Goal: Communication & Community: Answer question/provide support

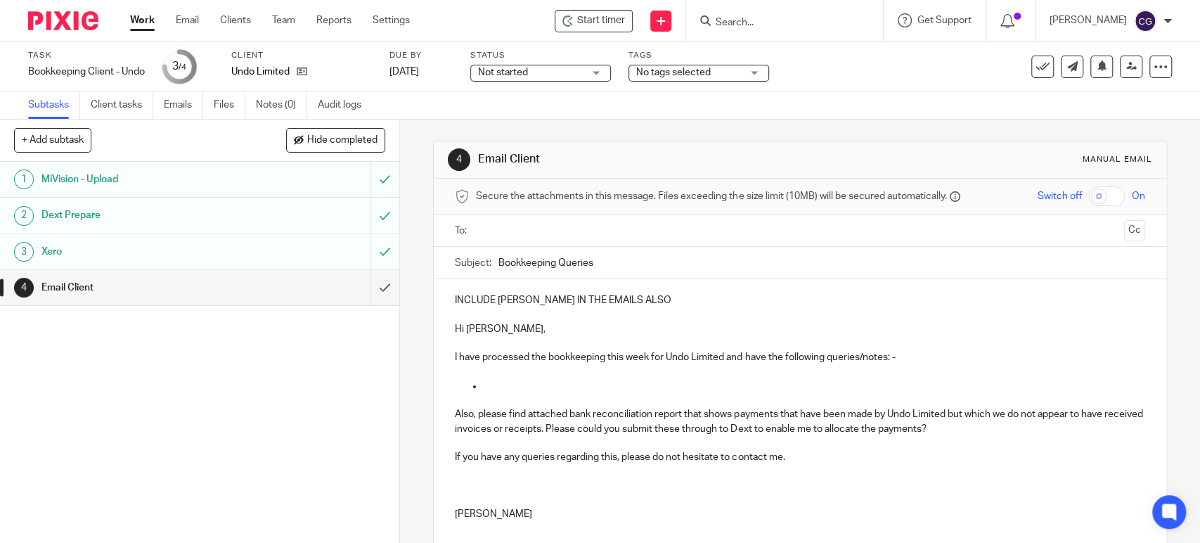
click at [499, 387] on p at bounding box center [814, 386] width 662 height 14
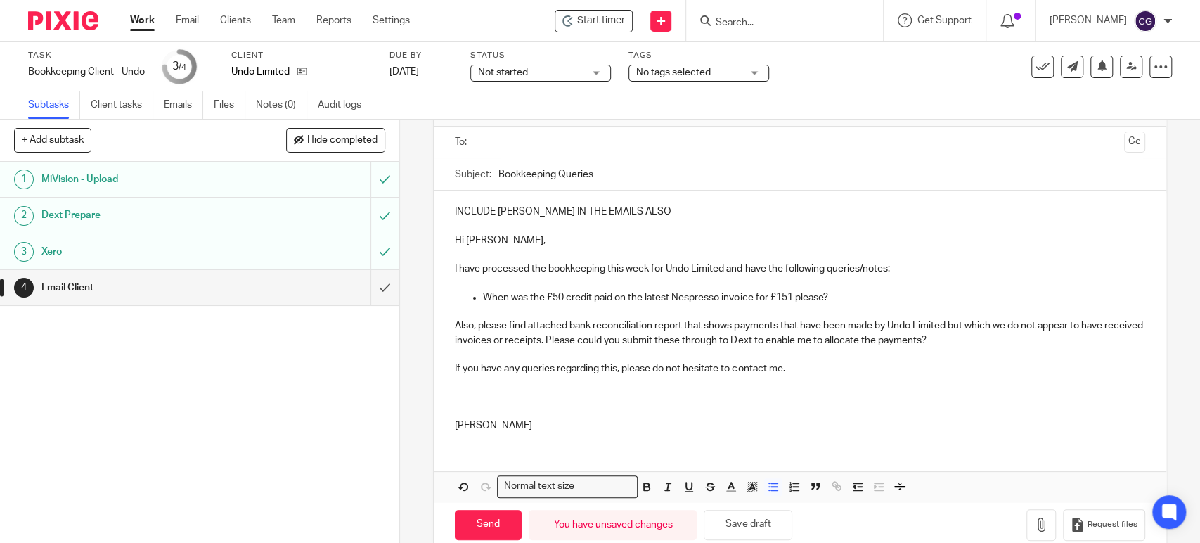
scroll to position [113, 0]
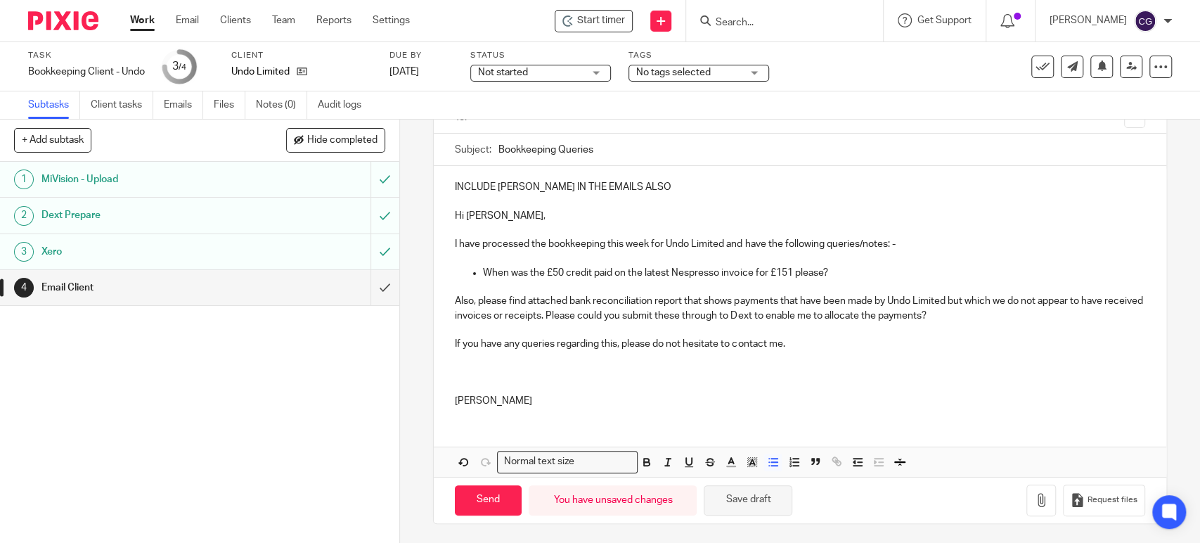
click at [766, 507] on button "Save draft" at bounding box center [748, 500] width 89 height 30
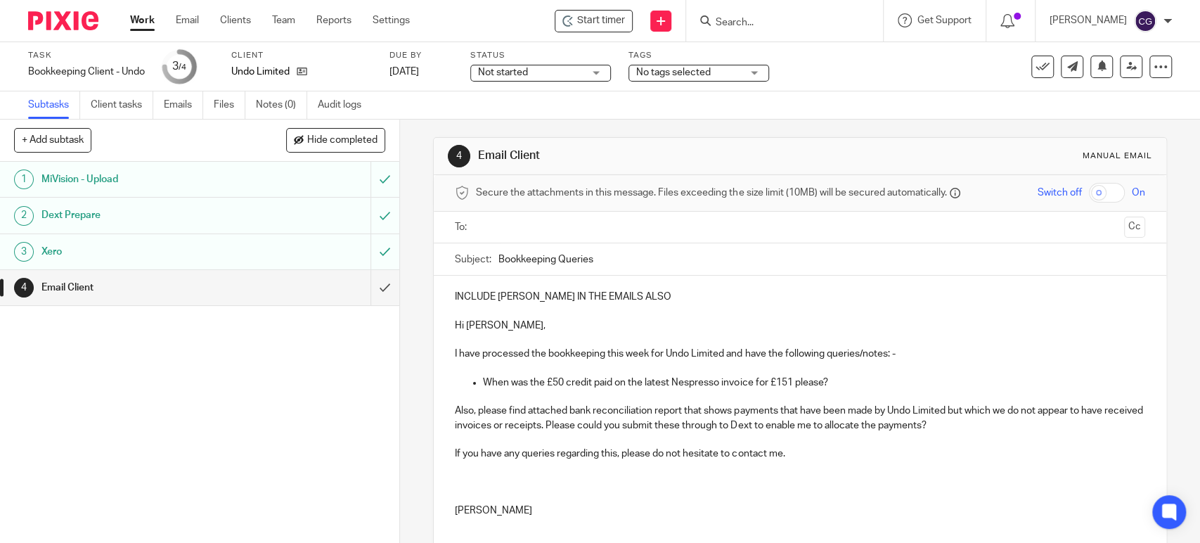
scroll to position [0, 0]
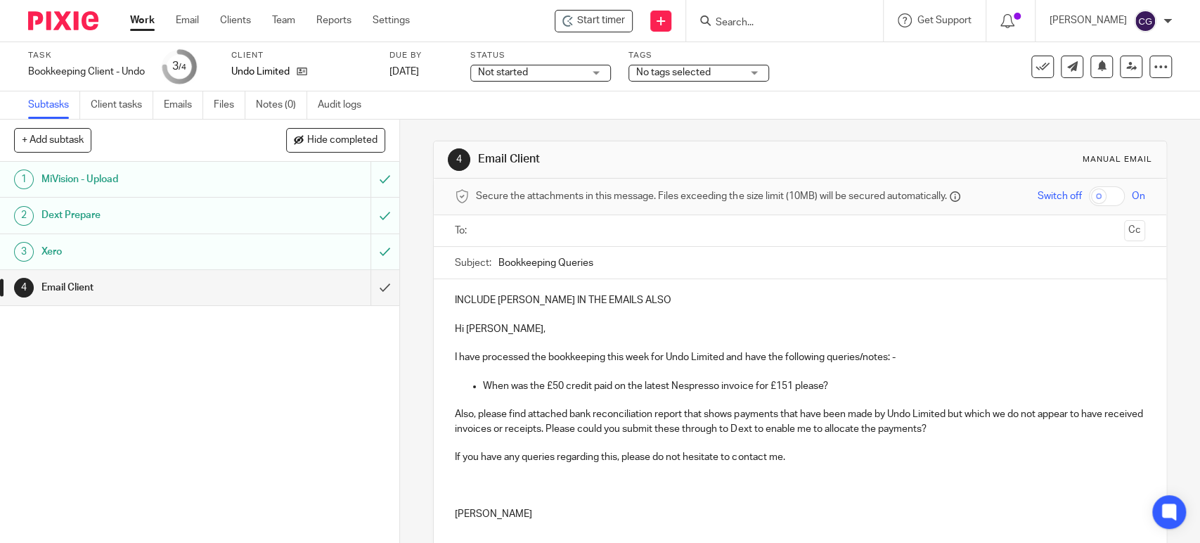
click at [499, 263] on input "Bookkeeping Queries" at bounding box center [822, 263] width 646 height 32
click at [634, 266] on input "Undo Bookkeeping Queries" at bounding box center [822, 263] width 646 height 32
type input "Undo Bookkeeping Queries [DATE]"
click at [535, 233] on input "text" at bounding box center [799, 231] width 637 height 16
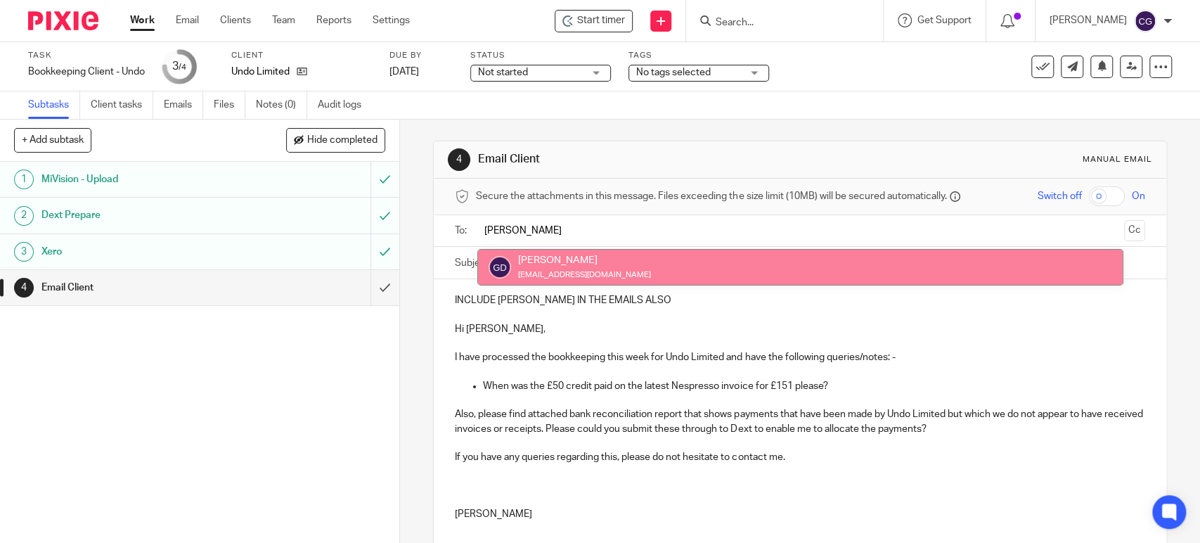
type input "[PERSON_NAME]"
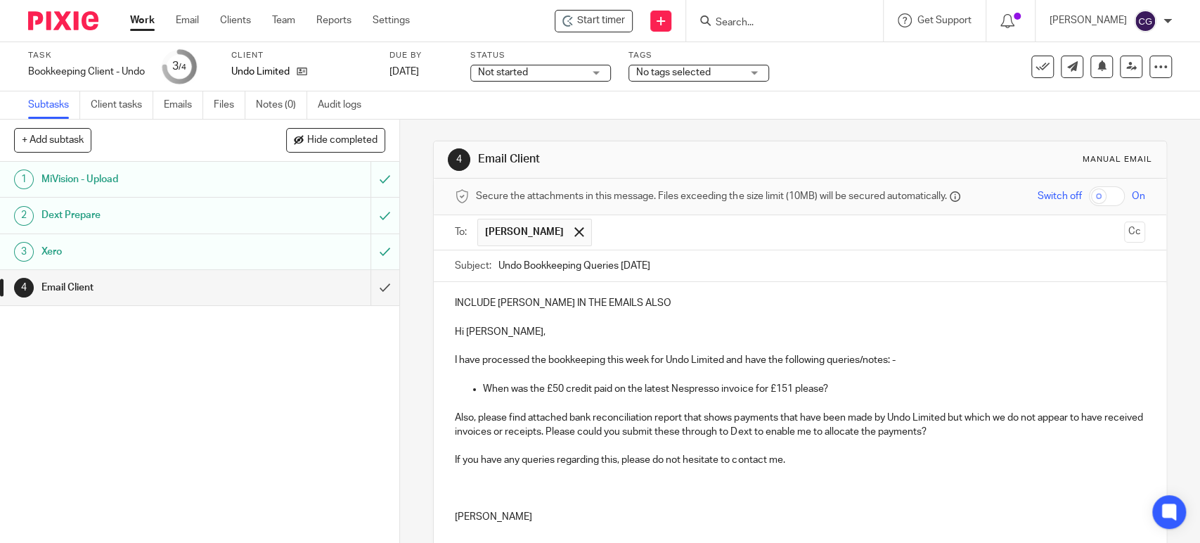
click at [644, 229] on input "text" at bounding box center [859, 232] width 520 height 27
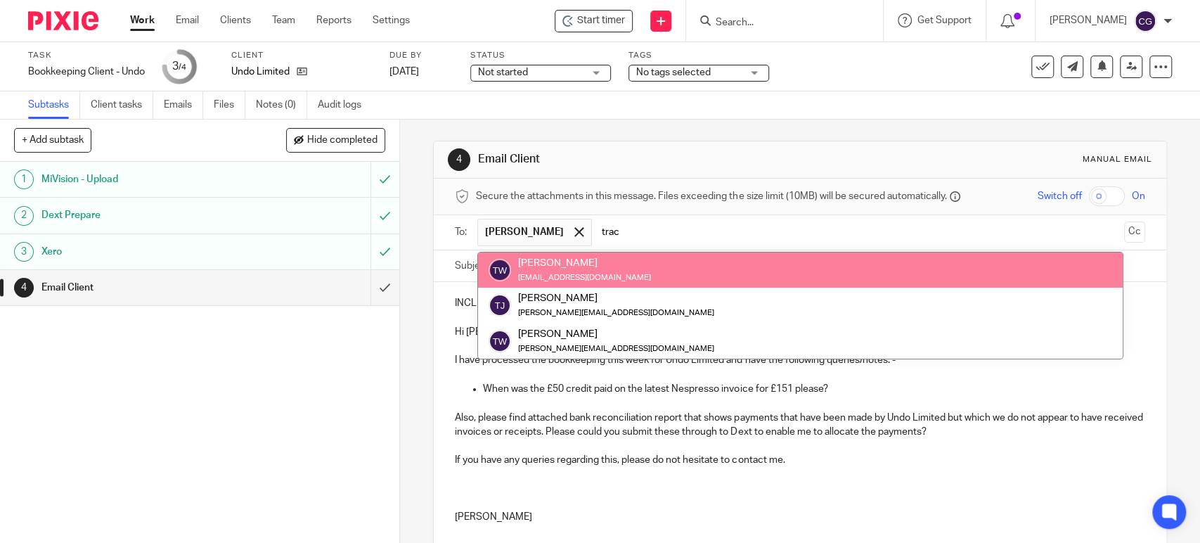
type input "trac"
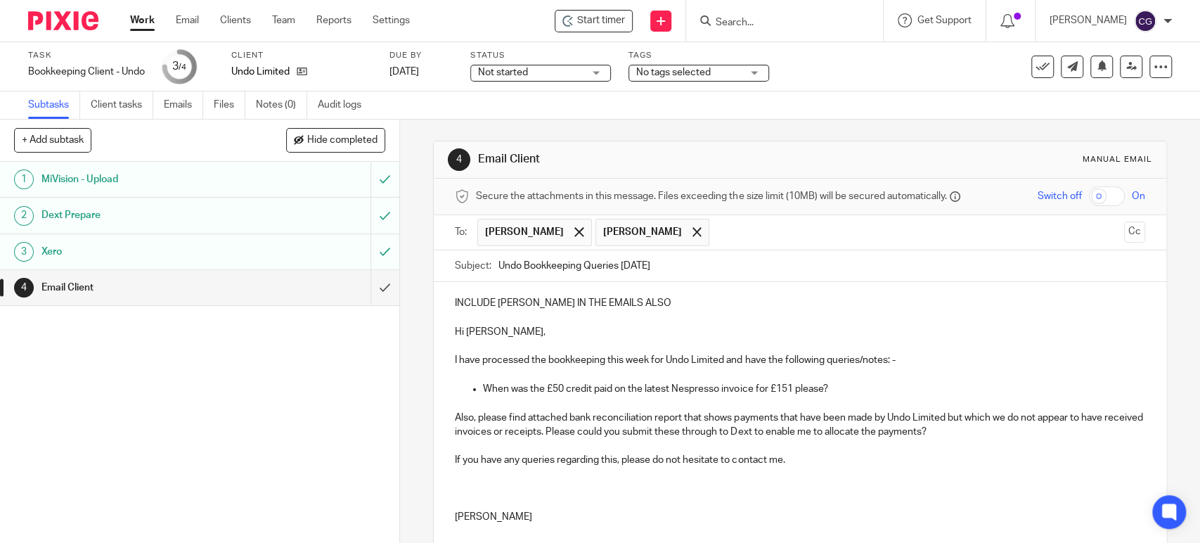
click at [520, 336] on p "Hi [PERSON_NAME]," at bounding box center [800, 332] width 690 height 14
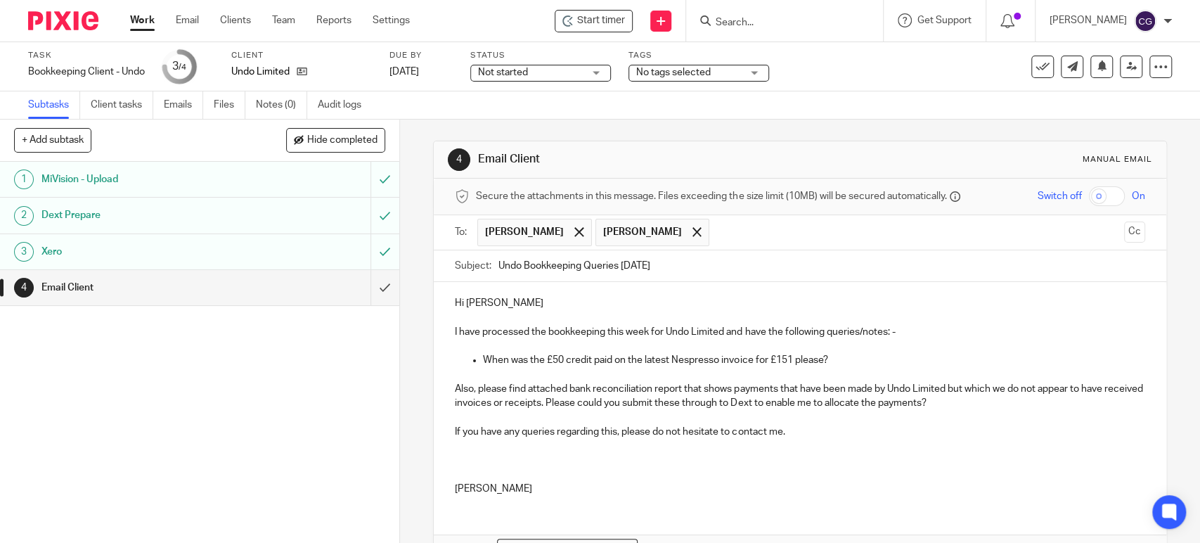
click at [487, 494] on p "[PERSON_NAME]" at bounding box center [800, 489] width 690 height 14
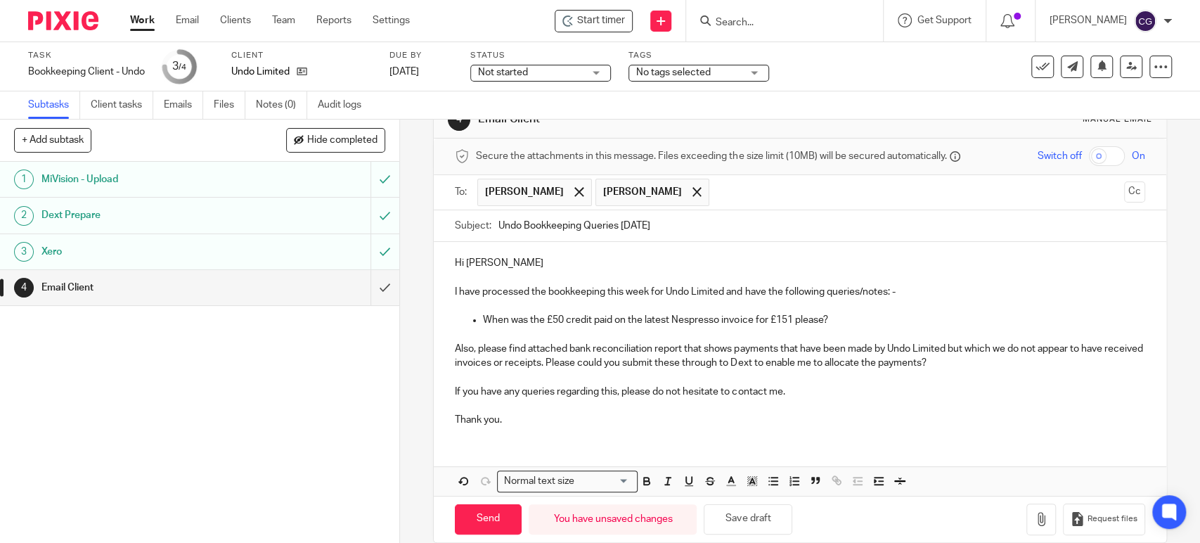
scroll to position [60, 0]
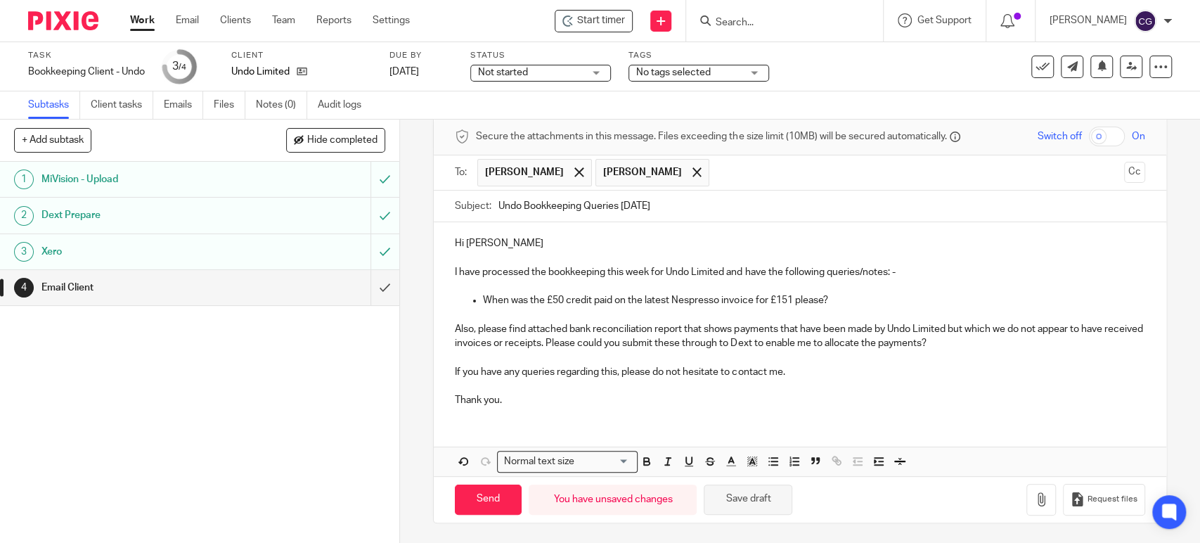
click at [758, 495] on button "Save draft" at bounding box center [748, 499] width 89 height 30
click at [724, 504] on button "Save draft" at bounding box center [748, 499] width 89 height 30
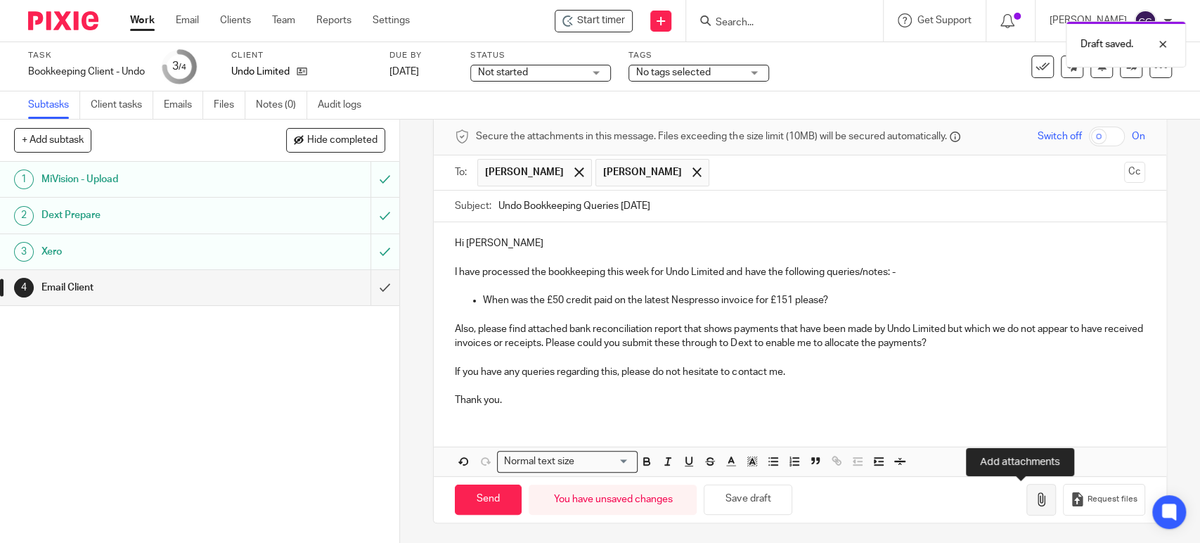
click at [1034, 502] on icon "button" at bounding box center [1041, 499] width 14 height 14
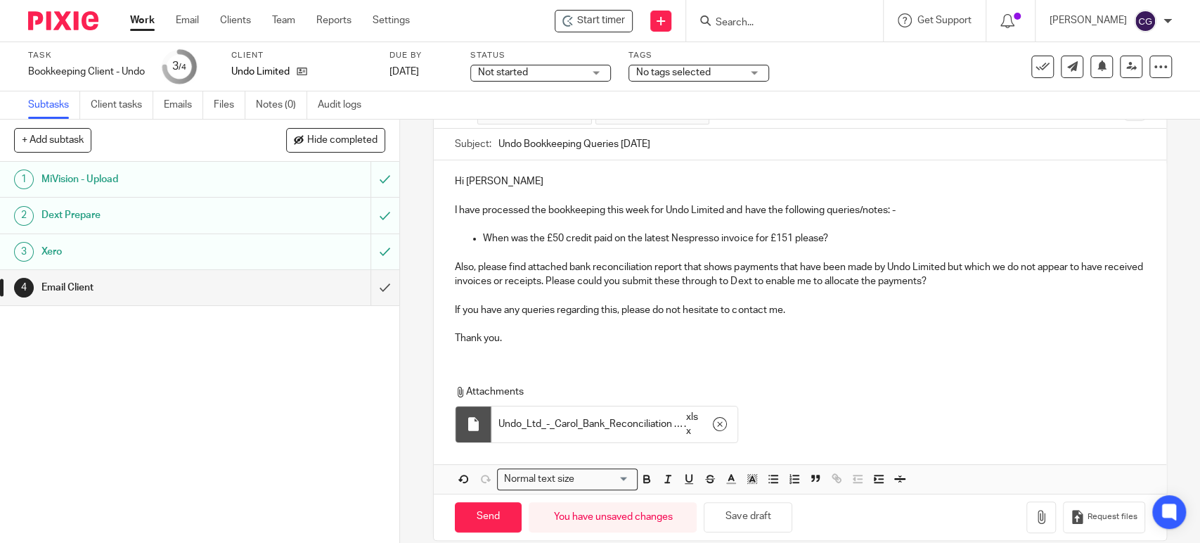
scroll to position [139, 0]
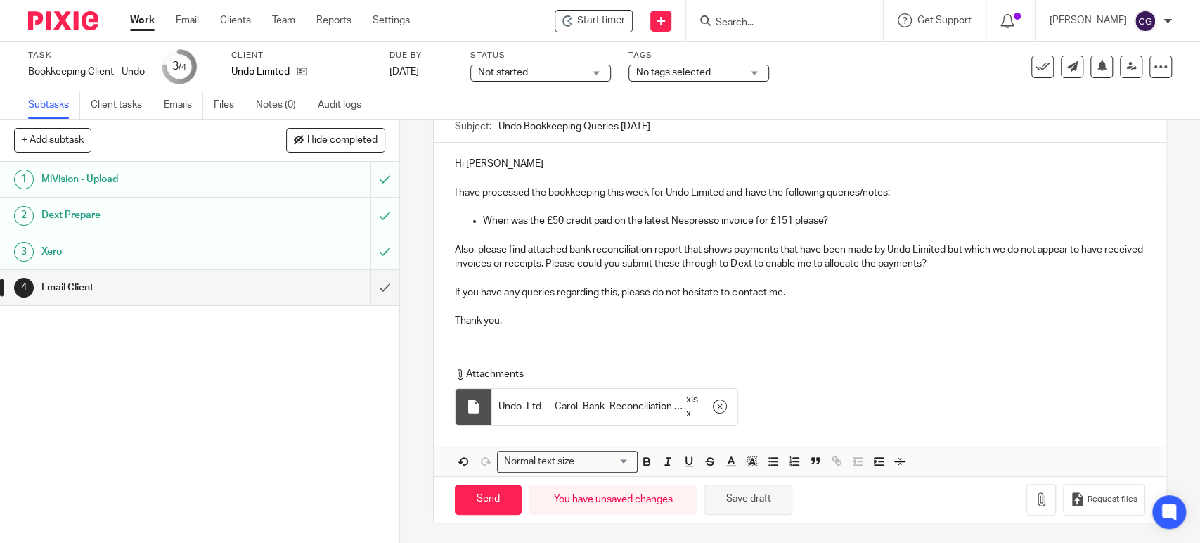
click at [747, 503] on button "Save draft" at bounding box center [748, 499] width 89 height 30
click at [470, 501] on input "Send" at bounding box center [488, 499] width 67 height 30
type input "Sent"
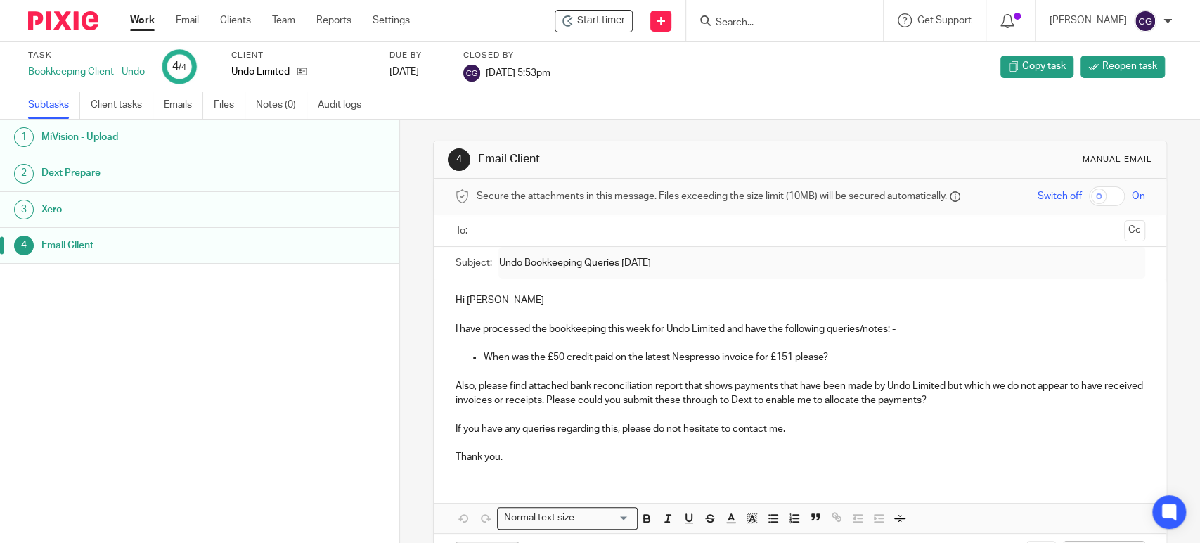
click at [144, 24] on link "Work" at bounding box center [142, 20] width 25 height 14
